Goal: Check status

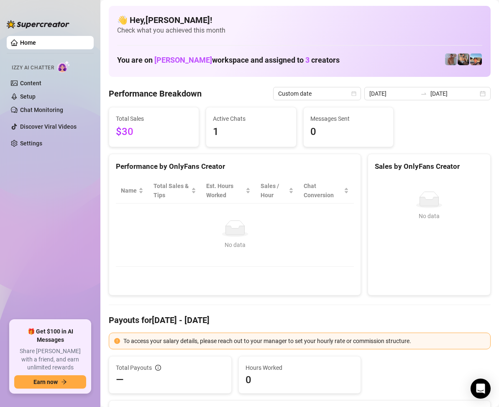
scroll to position [42, 0]
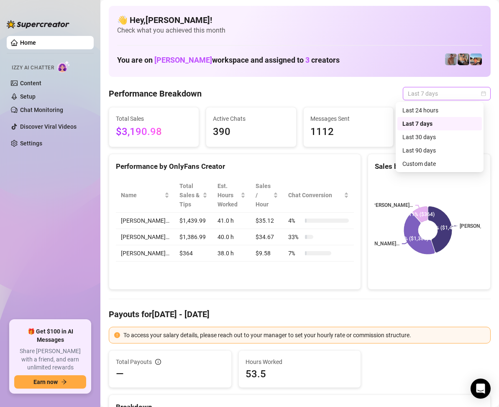
click at [480, 94] on div "Last 7 days" at bounding box center [447, 93] width 88 height 13
click at [423, 163] on div "Custom date" at bounding box center [439, 163] width 74 height 9
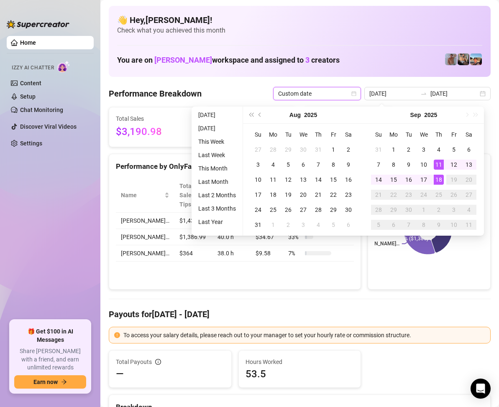
type input "2025-09-18"
click at [440, 178] on div "18" at bounding box center [439, 180] width 10 height 10
click at [437, 176] on div "18" at bounding box center [439, 180] width 10 height 10
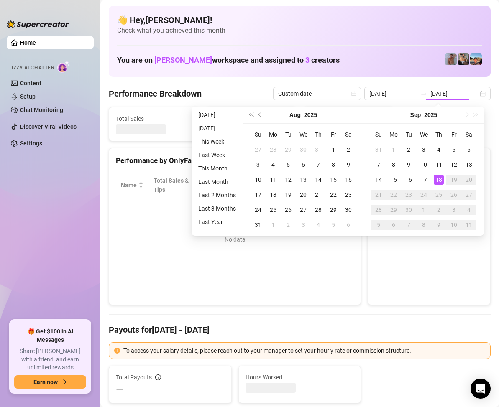
type input "2025-09-18"
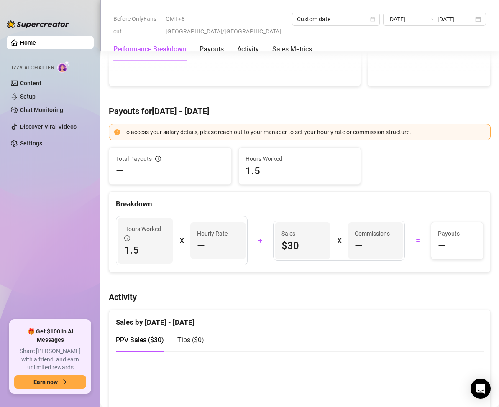
scroll to position [167, 0]
